Goal: Task Accomplishment & Management: Complete application form

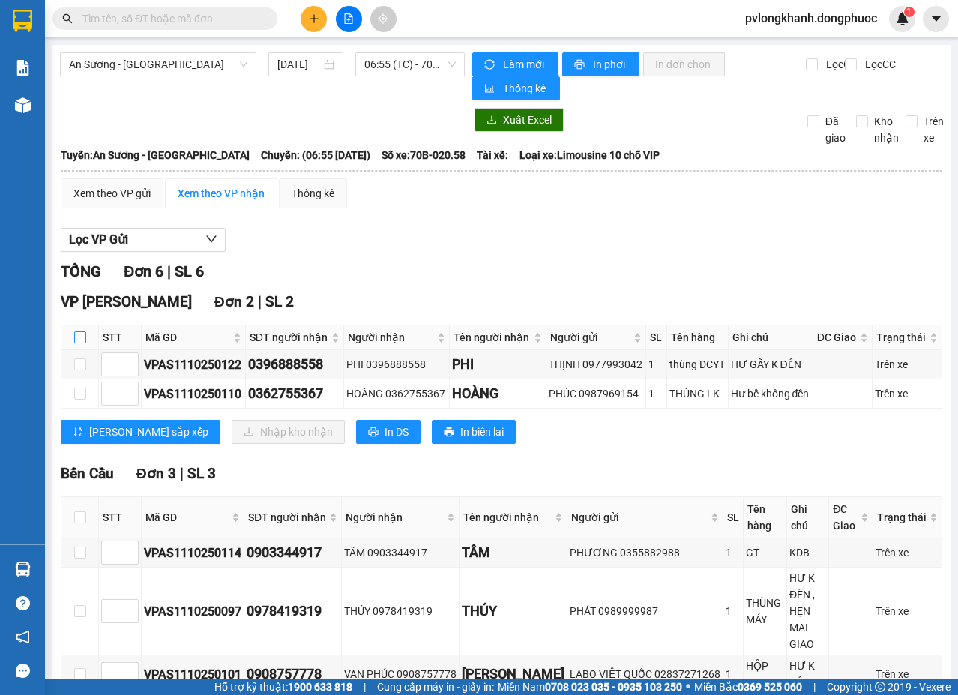
click at [76, 341] on input "checkbox" at bounding box center [80, 337] width 12 height 12
checkbox input "true"
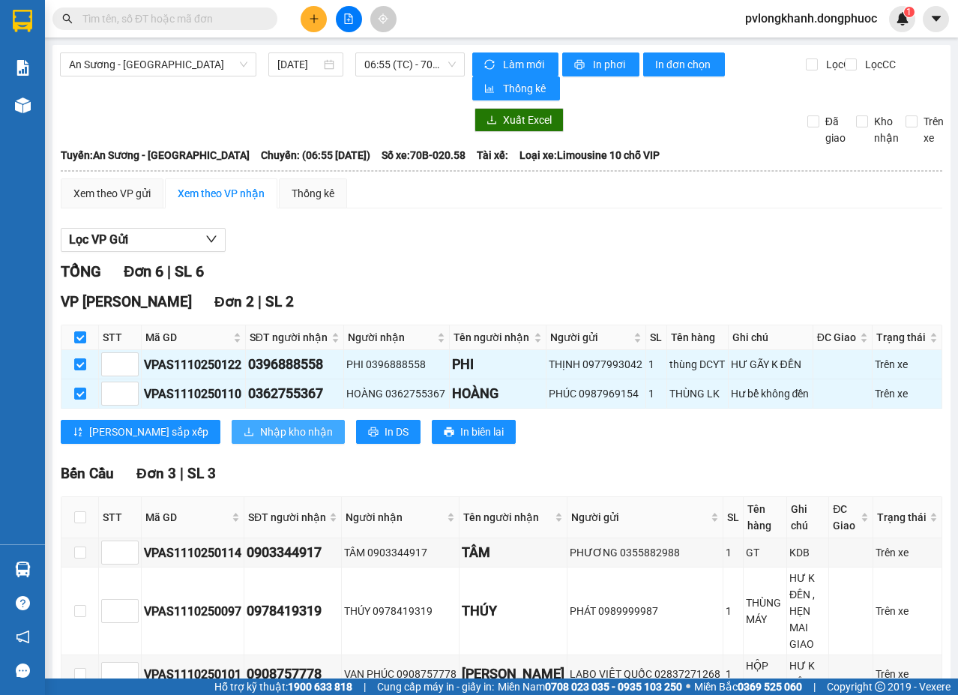
click at [260, 434] on span "Nhập kho nhận" at bounding box center [296, 431] width 73 height 16
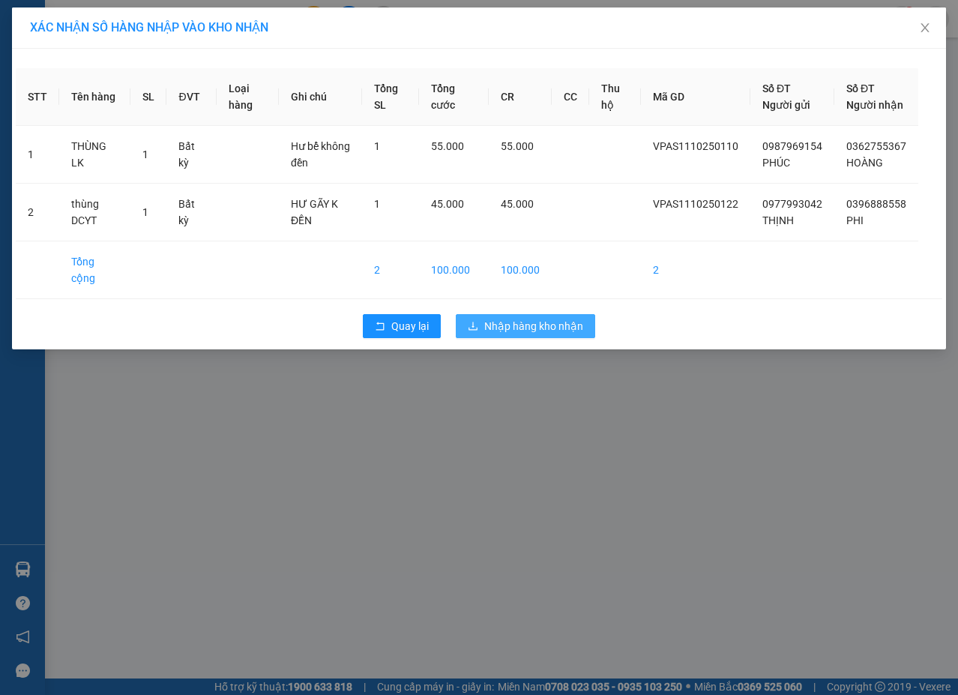
click at [528, 325] on span "Nhập hàng kho nhận" at bounding box center [533, 326] width 99 height 16
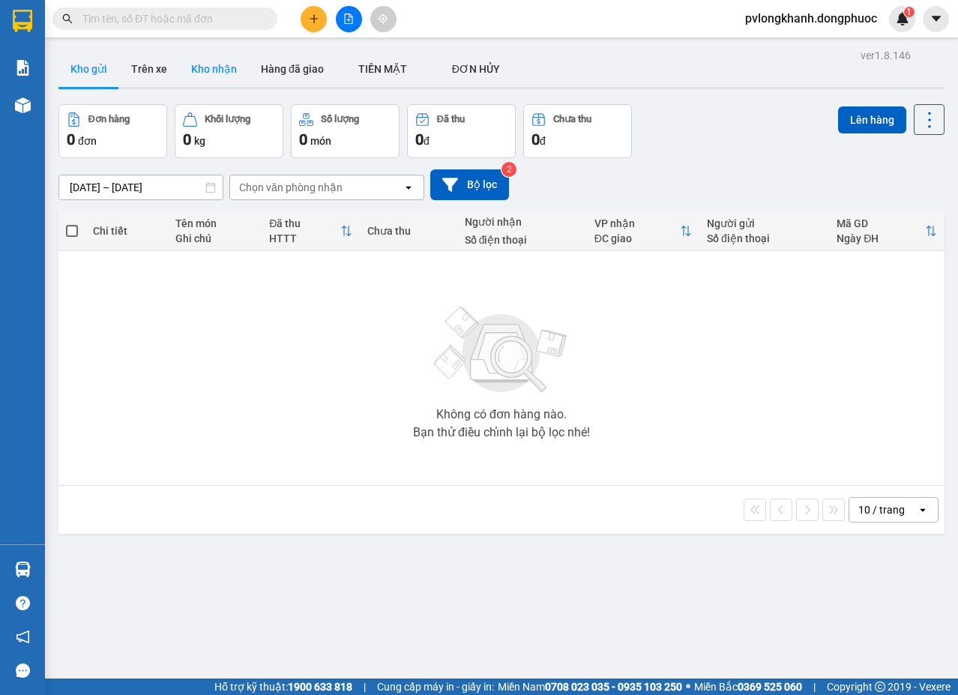
click at [213, 70] on button "Kho nhận" at bounding box center [214, 69] width 70 height 36
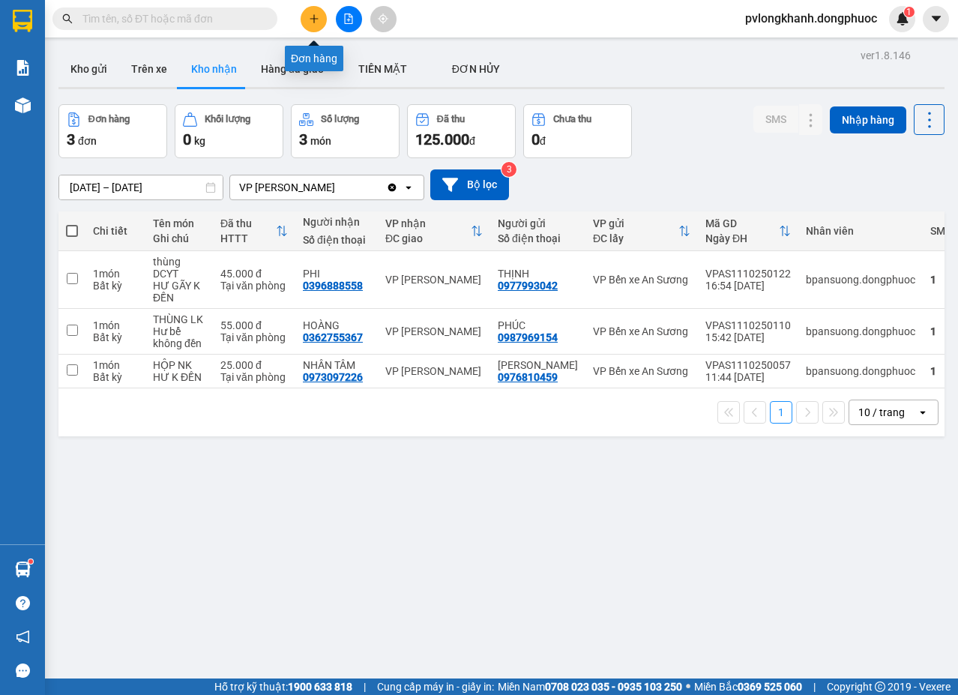
click at [311, 28] on button at bounding box center [313, 19] width 26 height 26
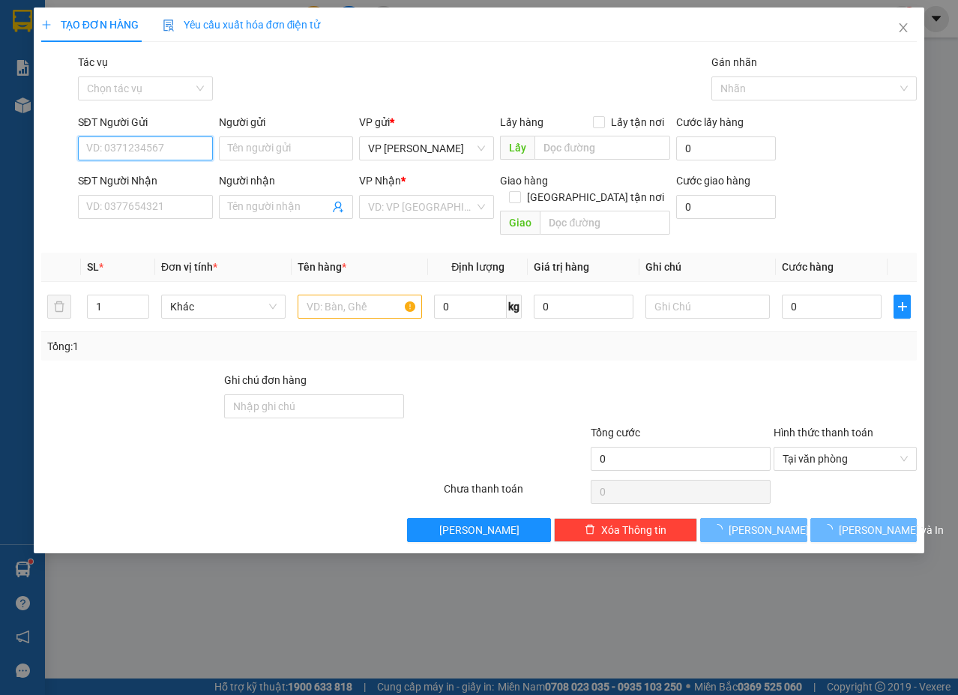
click at [139, 147] on input "SĐT Người Gửi" at bounding box center [145, 148] width 135 height 24
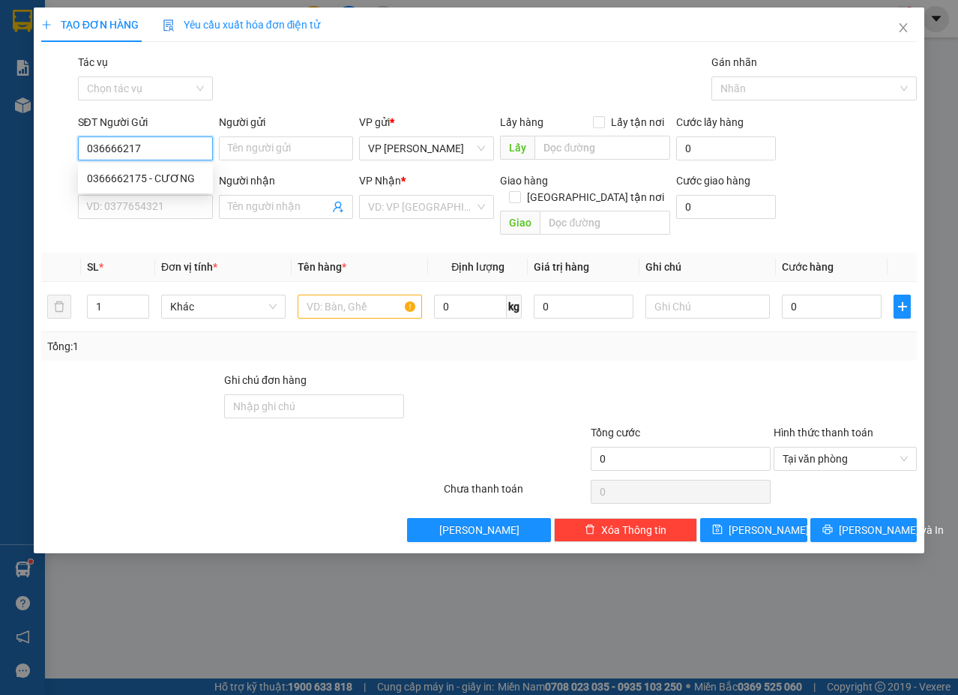
type input "0366662175"
click at [163, 173] on div "0366662175 - CƯƠNG" at bounding box center [145, 178] width 117 height 16
type input "CƯƠNG"
type input "0382248240"
type input "QUỲNH"
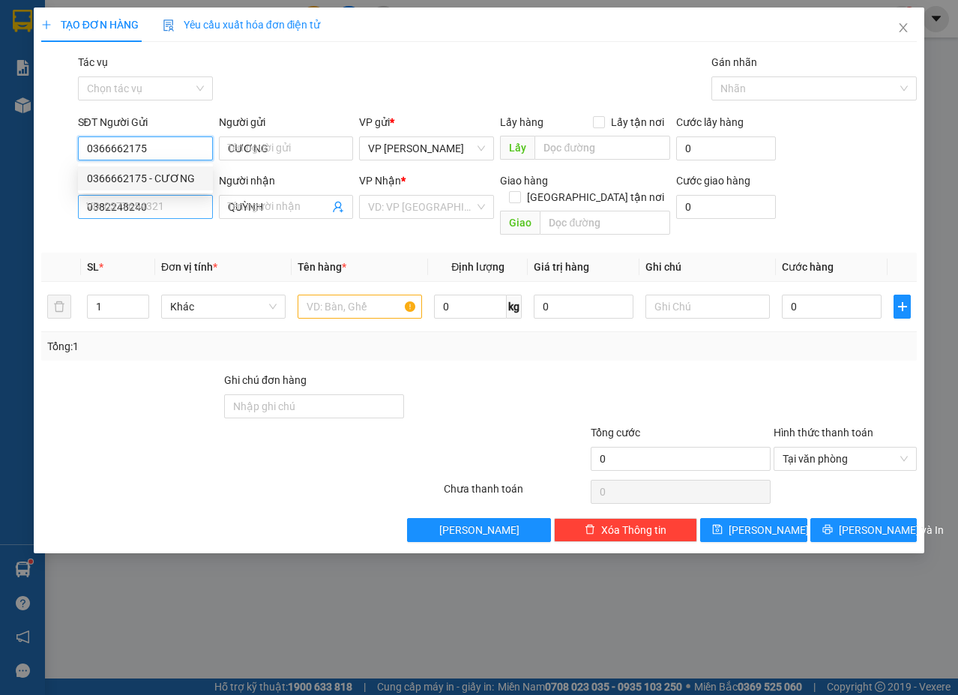
type input "40.000"
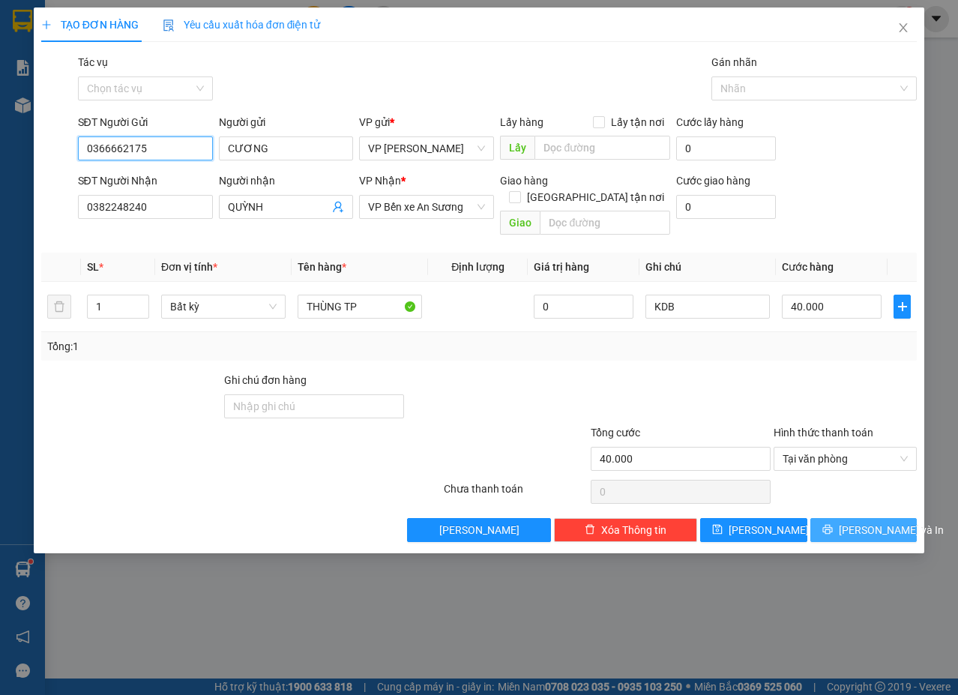
type input "0366662175"
click at [872, 522] on span "[PERSON_NAME] và In" at bounding box center [890, 530] width 105 height 16
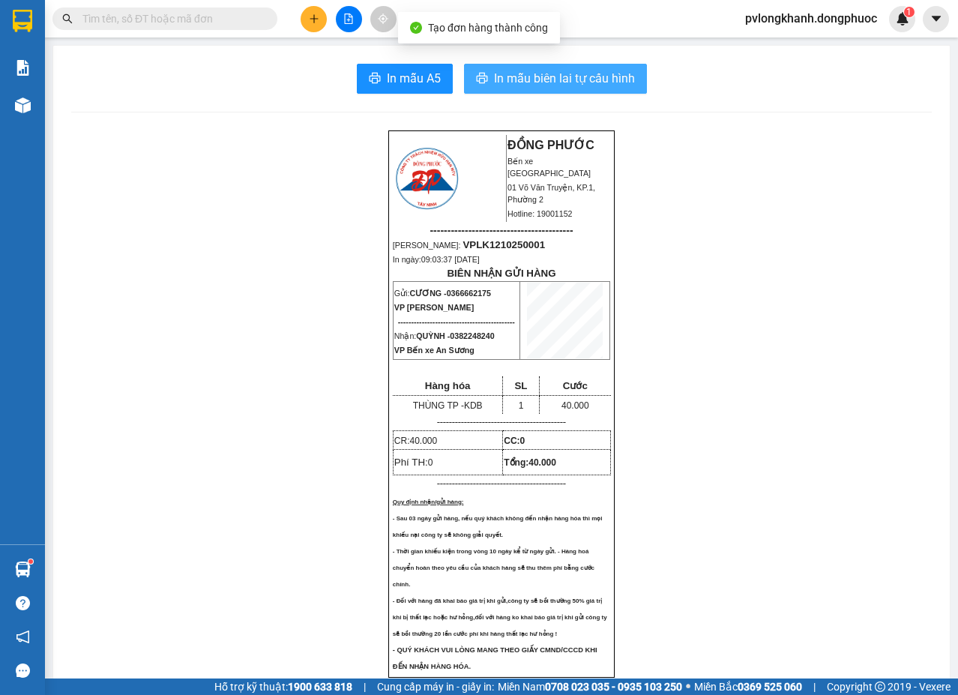
click at [519, 76] on span "In mẫu biên lai tự cấu hình" at bounding box center [564, 78] width 141 height 19
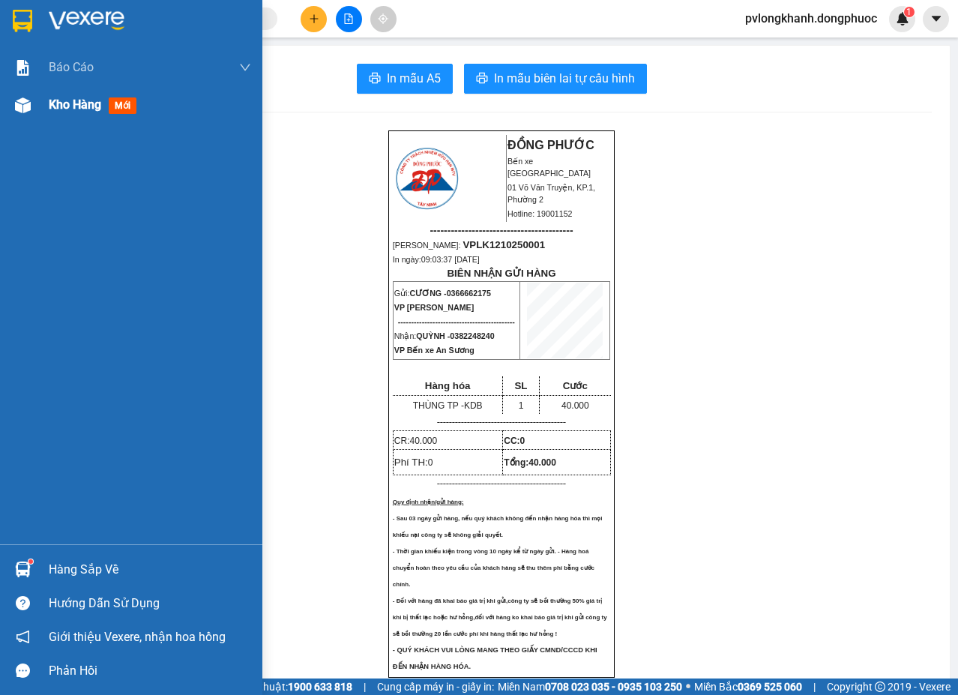
click at [68, 104] on span "Kho hàng" at bounding box center [75, 104] width 52 height 14
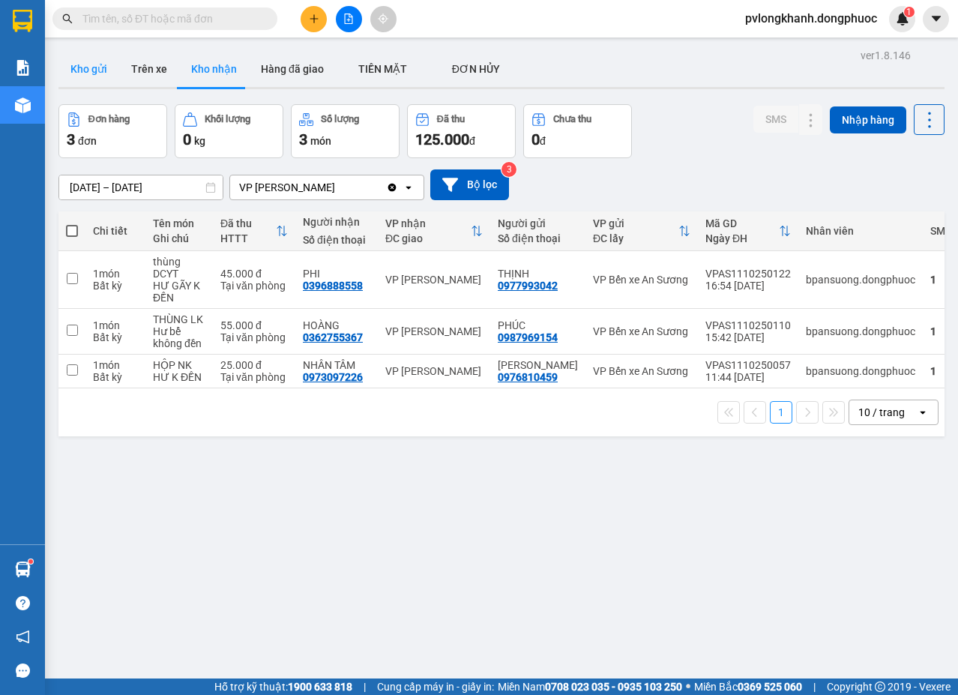
drag, startPoint x: 100, startPoint y: 63, endPoint x: 100, endPoint y: 83, distance: 20.2
click at [100, 73] on button "Kho gửi" at bounding box center [88, 69] width 61 height 36
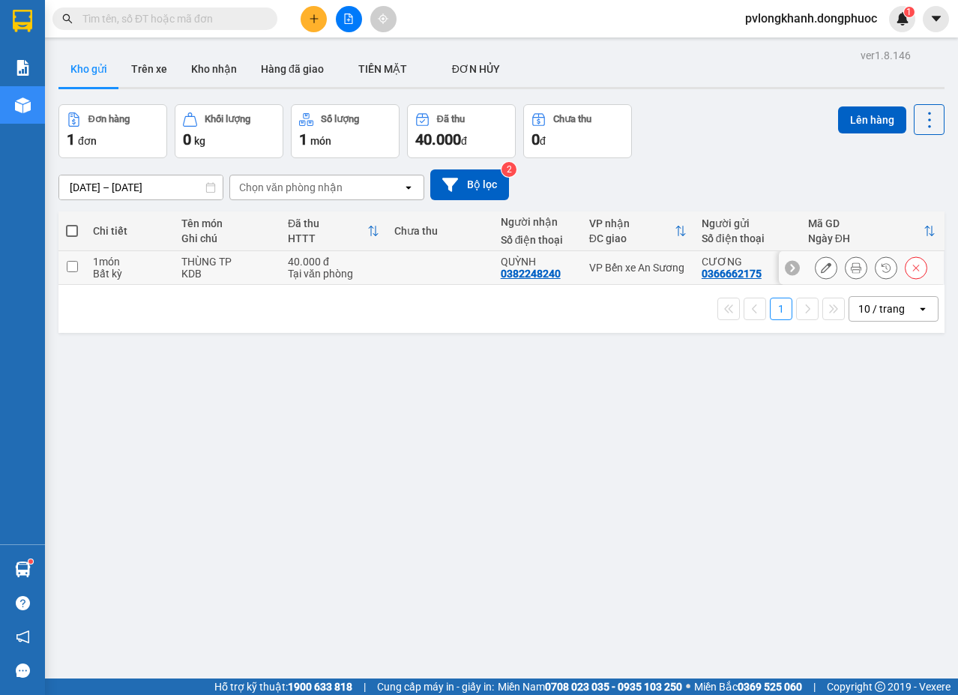
click at [204, 270] on div "KDB" at bounding box center [226, 274] width 91 height 12
checkbox input "true"
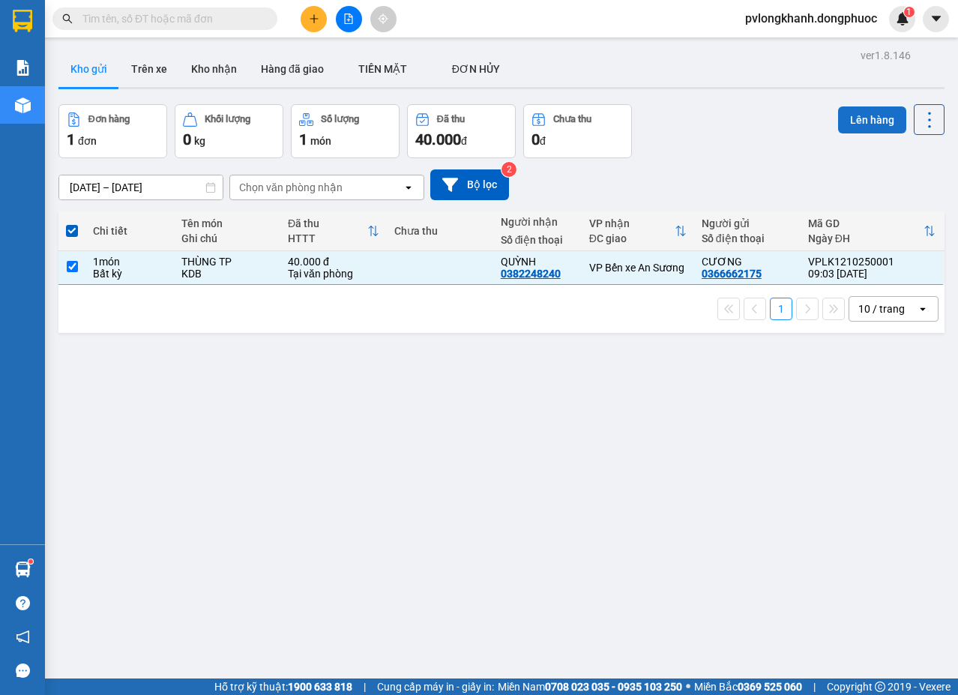
click at [838, 116] on button "Lên hàng" at bounding box center [872, 119] width 68 height 27
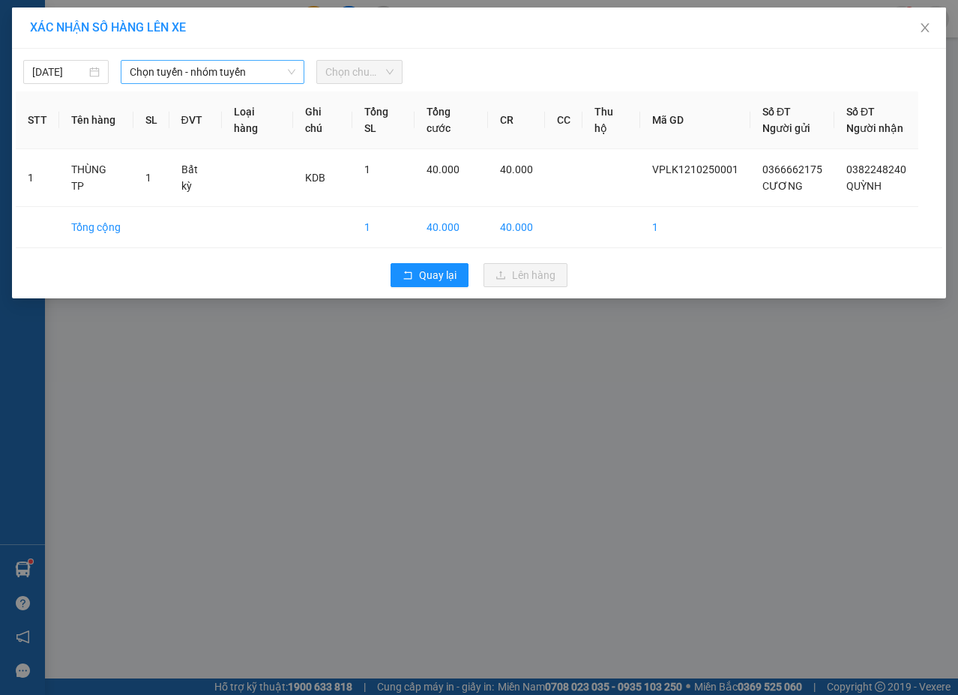
click at [196, 64] on span "Chọn tuyến - nhóm tuyến" at bounding box center [213, 72] width 166 height 22
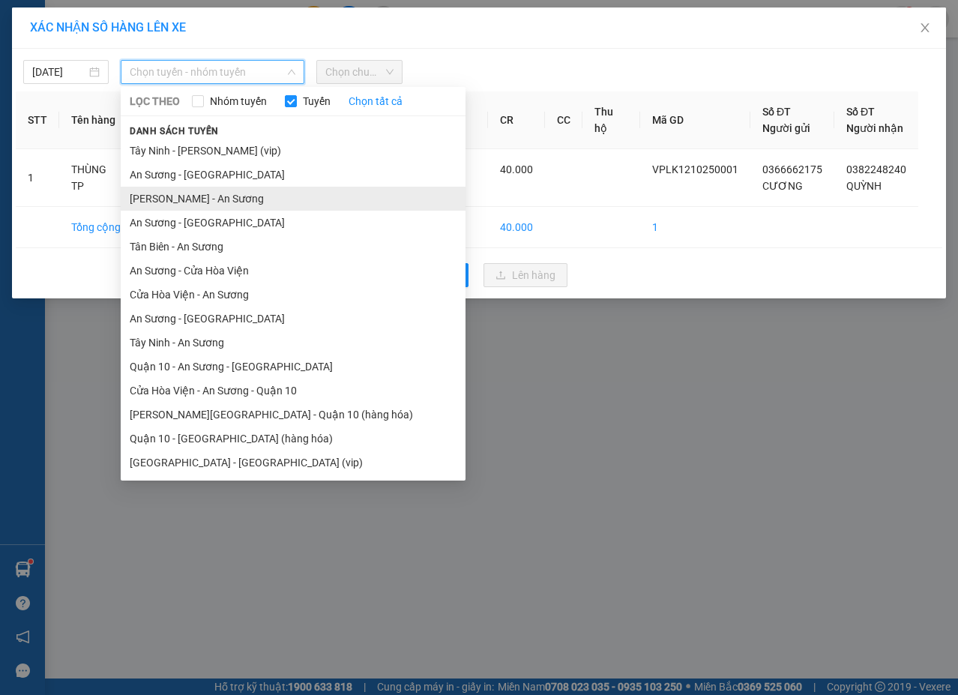
click at [231, 199] on li "[PERSON_NAME] - An Sương" at bounding box center [293, 199] width 345 height 24
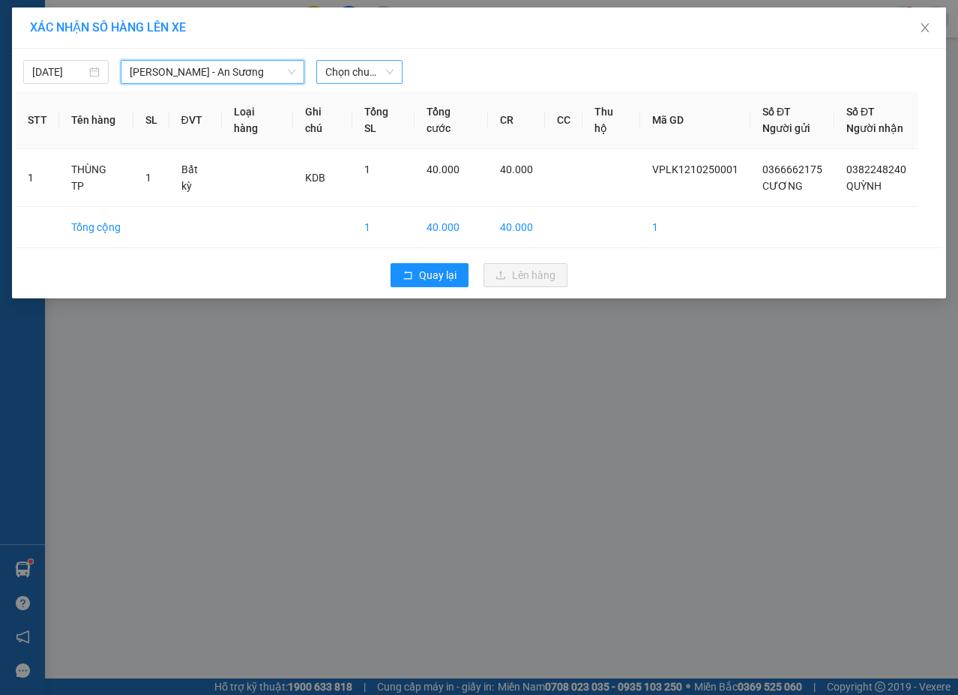
click at [366, 70] on span "Chọn chuyến" at bounding box center [358, 72] width 67 height 22
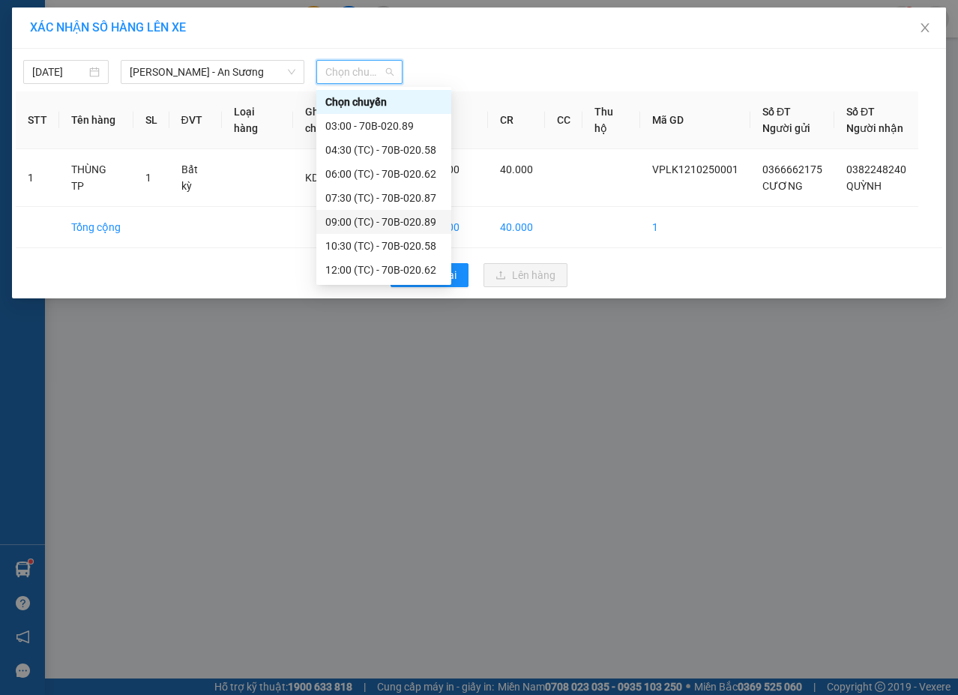
click at [384, 221] on div "09:00 (TC) - 70B-020.89" at bounding box center [383, 222] width 117 height 16
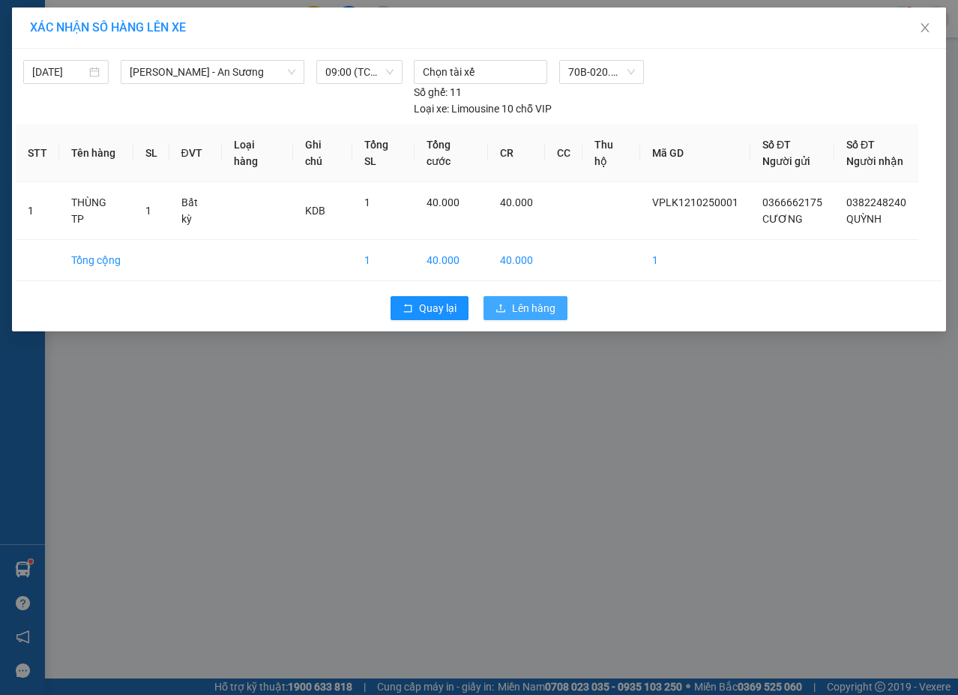
click at [522, 312] on span "Lên hàng" at bounding box center [533, 308] width 43 height 16
